Goal: Task Accomplishment & Management: Manage account settings

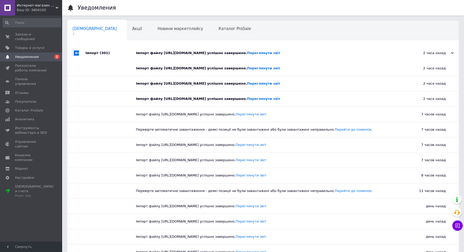
click at [19, 40] on span "Заказы и сообщения" at bounding box center [31, 36] width 33 height 9
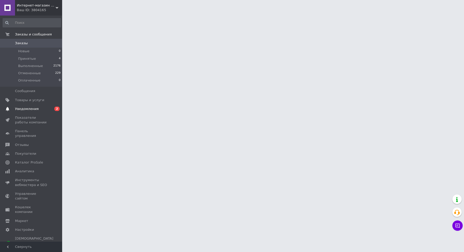
click at [26, 112] on link "Уведомления 0 2" at bounding box center [32, 109] width 64 height 9
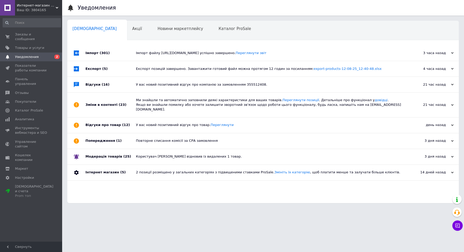
click at [101, 54] on span "(301)" at bounding box center [105, 53] width 10 height 4
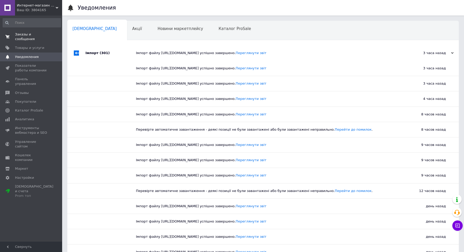
click at [20, 32] on span "Заказы и сообщения" at bounding box center [31, 36] width 33 height 9
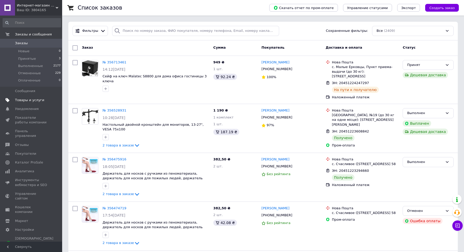
click at [27, 100] on span "Товары и услуги" at bounding box center [29, 100] width 29 height 5
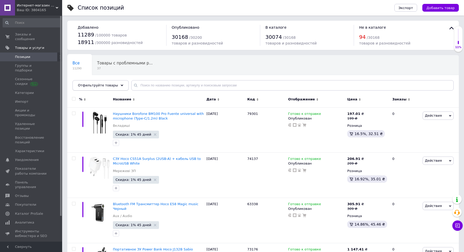
click at [120, 84] on div "Отфильтруйте товары" at bounding box center [100, 85] width 56 height 10
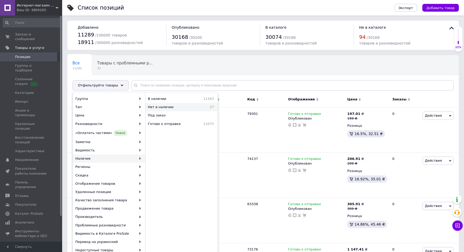
click at [176, 108] on span "Нет в наличии" at bounding box center [174, 107] width 52 height 5
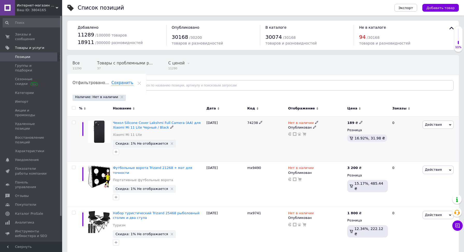
click at [71, 122] on div at bounding box center [74, 123] width 10 height 4
click at [73, 169] on div at bounding box center [73, 184] width 12 height 45
click at [75, 123] on input "checkbox" at bounding box center [73, 122] width 3 height 3
checkbox input "true"
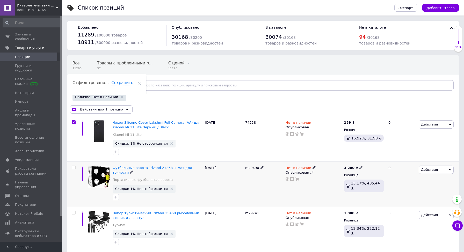
click at [73, 169] on div at bounding box center [73, 183] width 12 height 45
checkbox input "true"
click at [73, 169] on input "checkbox" at bounding box center [73, 167] width 3 height 3
checkbox input "true"
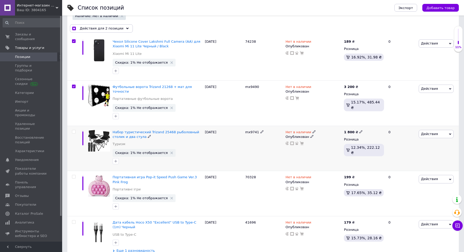
scroll to position [81, 0]
click at [73, 130] on input "checkbox" at bounding box center [73, 131] width 3 height 3
checkbox input "true"
click at [73, 175] on input "checkbox" at bounding box center [73, 176] width 3 height 3
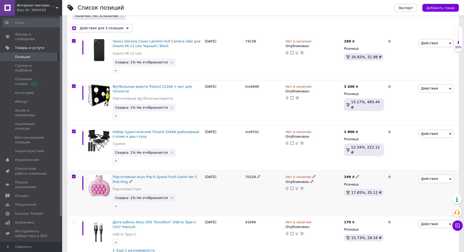
checkbox input "true"
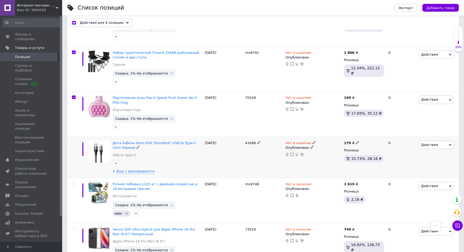
scroll to position [162, 0]
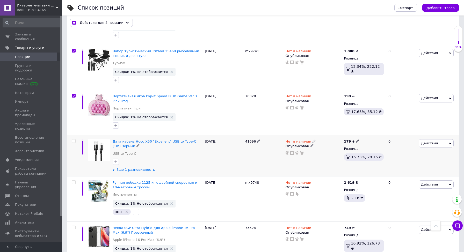
click at [74, 135] on div at bounding box center [73, 155] width 12 height 41
checkbox input "true"
click at [74, 181] on input "checkbox" at bounding box center [73, 182] width 3 height 3
checkbox input "true"
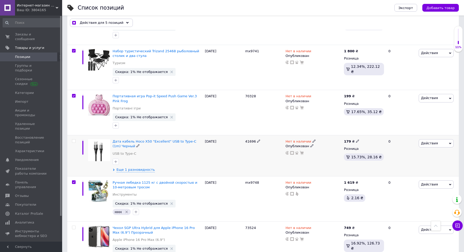
click at [74, 139] on span at bounding box center [74, 141] width 4 height 4
click at [74, 139] on input "checkbox" at bounding box center [73, 140] width 3 height 3
checkbox input "true"
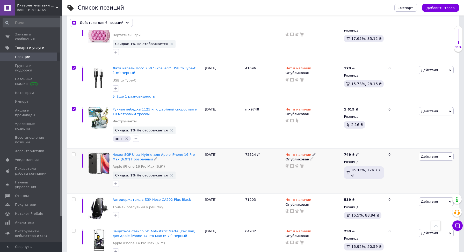
scroll to position [235, 0]
drag, startPoint x: 73, startPoint y: 150, endPoint x: 71, endPoint y: 163, distance: 13.1
click at [73, 152] on input "checkbox" at bounding box center [73, 153] width 3 height 3
checkbox input "true"
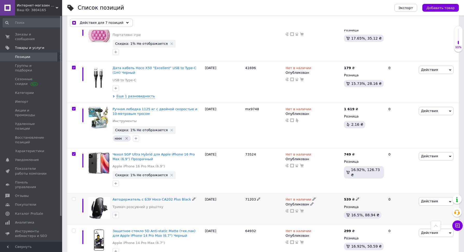
click at [74, 197] on input "checkbox" at bounding box center [73, 198] width 3 height 3
checkbox input "true"
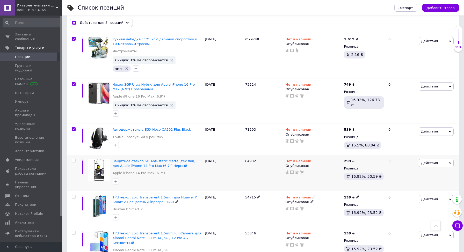
scroll to position [309, 0]
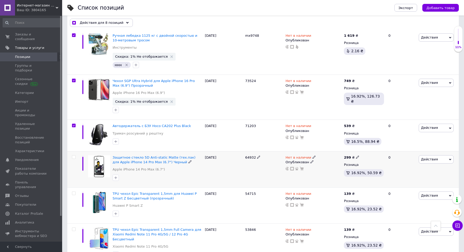
drag, startPoint x: 72, startPoint y: 153, endPoint x: 71, endPoint y: 166, distance: 12.7
click at [72, 156] on input "checkbox" at bounding box center [73, 157] width 3 height 3
checkbox input "true"
click at [72, 192] on input "checkbox" at bounding box center [73, 193] width 3 height 3
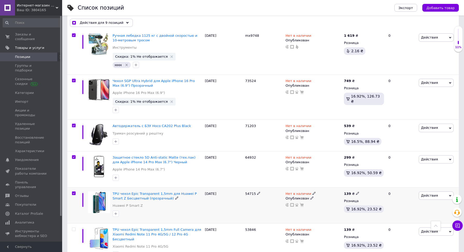
checkbox input "true"
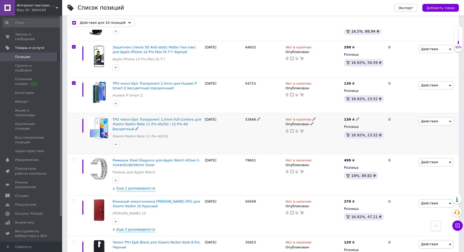
scroll to position [423, 0]
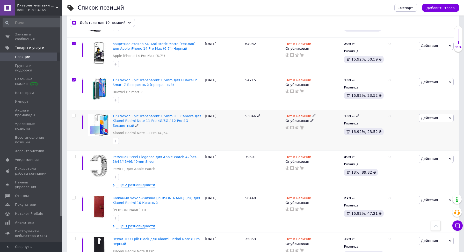
click at [75, 113] on div at bounding box center [73, 130] width 12 height 41
checkbox input "true"
click at [75, 114] on span at bounding box center [74, 116] width 4 height 4
click at [75, 114] on input "checkbox" at bounding box center [73, 115] width 3 height 3
checkbox input "true"
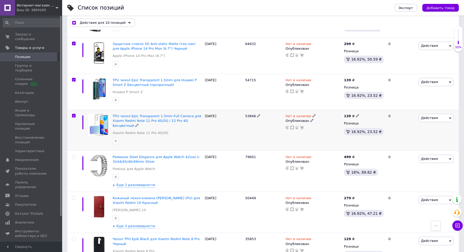
checkbox input "true"
click at [72, 155] on input "checkbox" at bounding box center [73, 156] width 3 height 3
checkbox input "true"
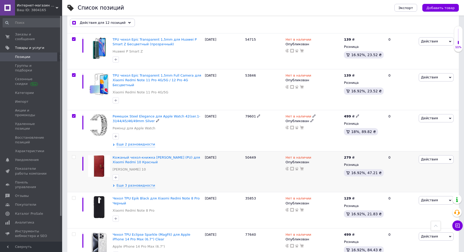
scroll to position [464, 0]
click at [72, 155] on input "checkbox" at bounding box center [73, 156] width 3 height 3
checkbox input "true"
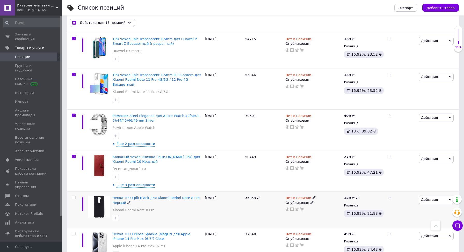
click at [75, 196] on input "checkbox" at bounding box center [73, 197] width 3 height 3
checkbox input "true"
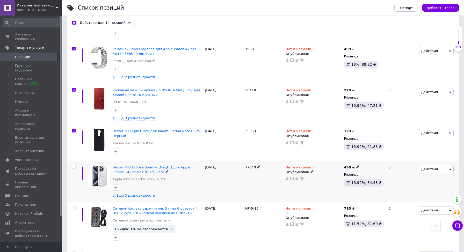
scroll to position [531, 0]
click at [74, 165] on input "checkbox" at bounding box center [73, 166] width 3 height 3
checkbox input "true"
click at [75, 206] on input "checkbox" at bounding box center [73, 207] width 3 height 3
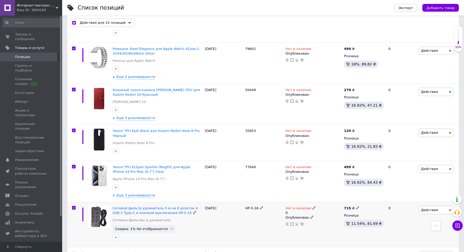
checkbox input "true"
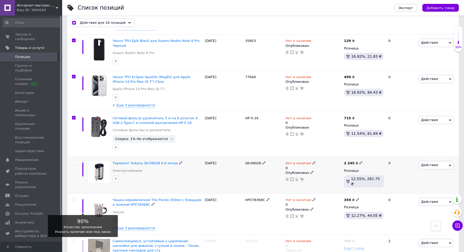
scroll to position [624, 0]
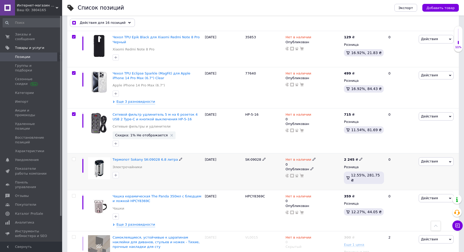
click at [74, 158] on input "checkbox" at bounding box center [73, 159] width 3 height 3
checkbox input "true"
click at [73, 194] on input "checkbox" at bounding box center [73, 195] width 3 height 3
checkbox input "true"
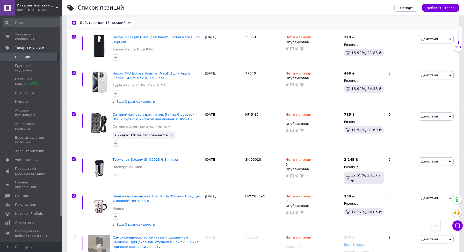
click at [118, 26] on div "Действия для 18 позиций" at bounding box center [102, 23] width 65 height 8
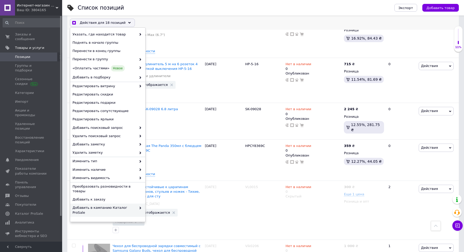
scroll to position [10, 0]
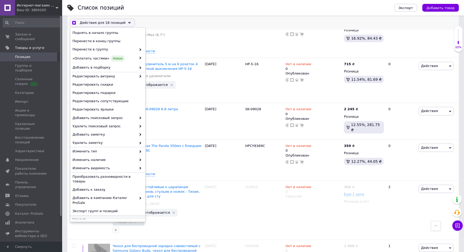
click at [88, 217] on span "Удалить" at bounding box center [106, 219] width 69 height 5
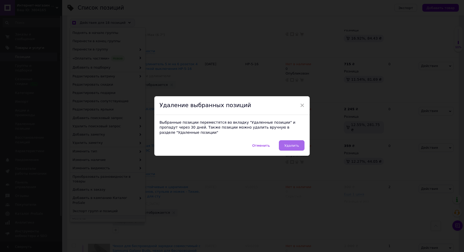
click at [291, 146] on span "Удалить" at bounding box center [291, 146] width 15 height 4
checkbox input "true"
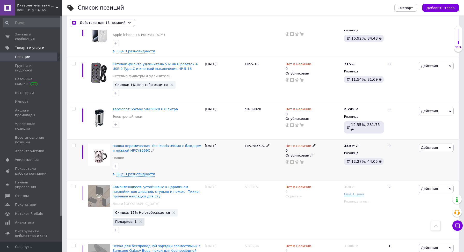
checkbox input "false"
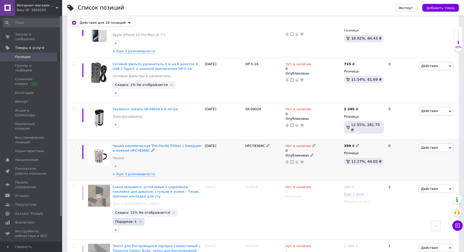
checkbox input "false"
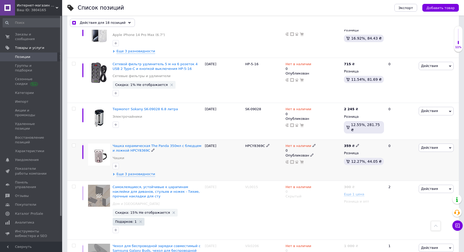
checkbox input "false"
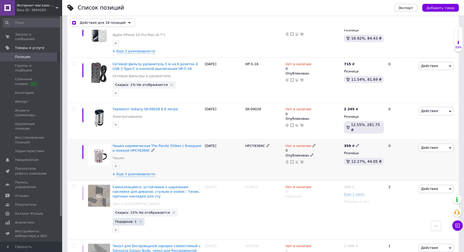
checkbox input "false"
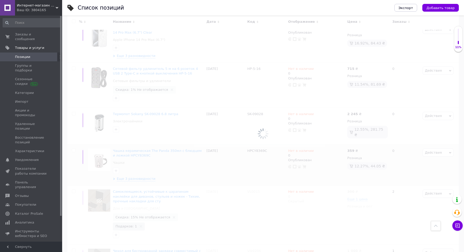
scroll to position [409, 0]
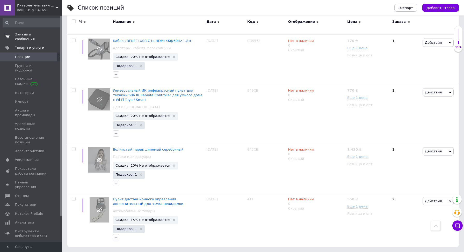
click at [19, 41] on span "Заказы и сообщения" at bounding box center [31, 36] width 33 height 9
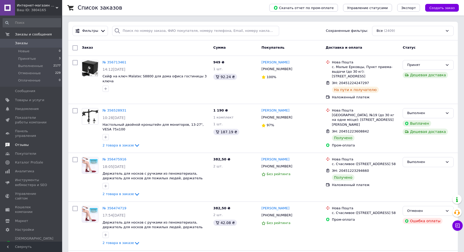
click at [26, 143] on span "Отзывы" at bounding box center [22, 145] width 14 height 5
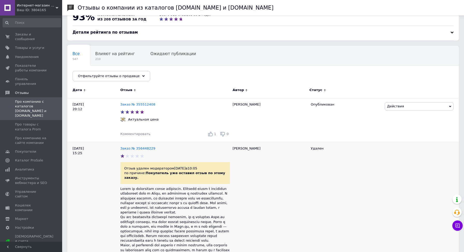
scroll to position [7, 0]
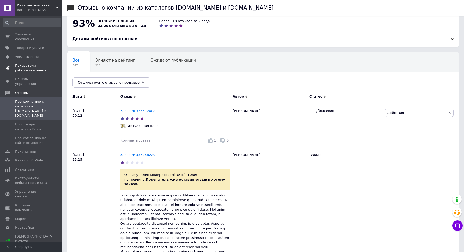
click at [23, 69] on span "Показатели работы компании" at bounding box center [31, 67] width 33 height 9
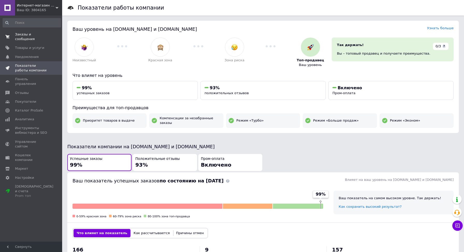
click at [31, 31] on link "Заказы и сообщения 0 0" at bounding box center [32, 36] width 64 height 13
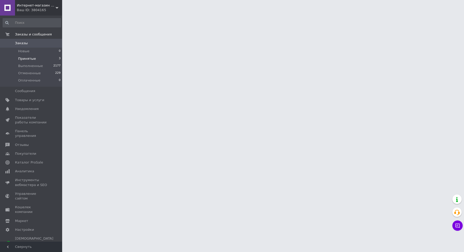
click at [28, 60] on span "Принятые" at bounding box center [27, 58] width 18 height 5
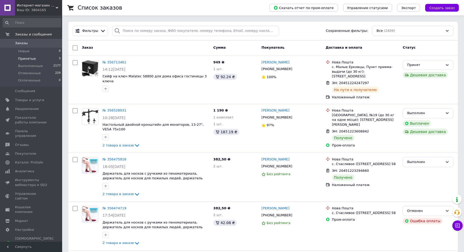
click at [21, 59] on span "Принятые" at bounding box center [27, 58] width 18 height 5
